Goal: Information Seeking & Learning: Learn about a topic

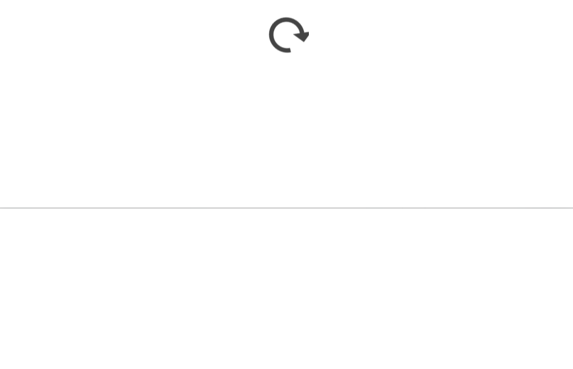
scroll to position [817, 0]
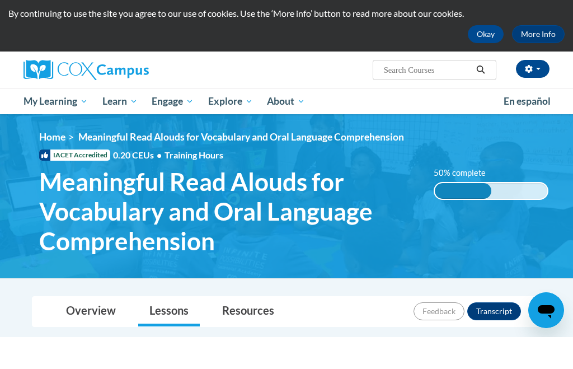
scroll to position [32, 0]
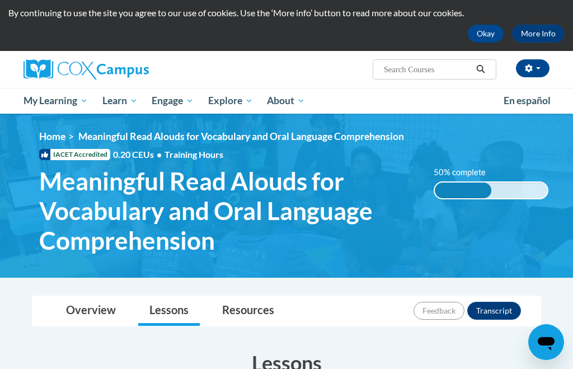
click at [519, 191] on div "50% complete 0.001%" at bounding box center [491, 190] width 115 height 18
click at [516, 236] on div "<en>Home</en><fr>Accueil</fr><de>Zuhause</de><it>Casa</it><es>Casa</es><pt>Casa…" at bounding box center [293, 195] width 543 height 130
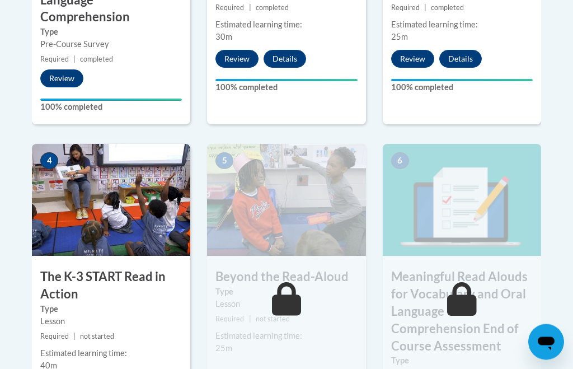
scroll to position [633, 0]
